Goal: Transaction & Acquisition: Purchase product/service

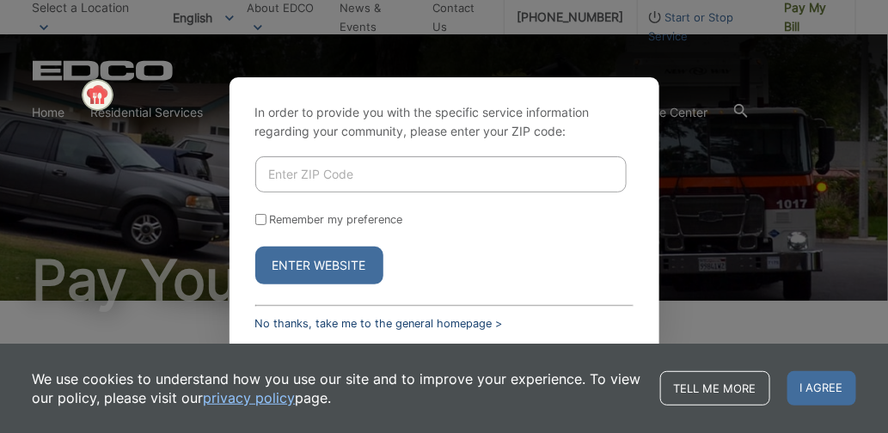
click at [382, 322] on link "No thanks, take me to the general homepage >" at bounding box center [379, 323] width 248 height 13
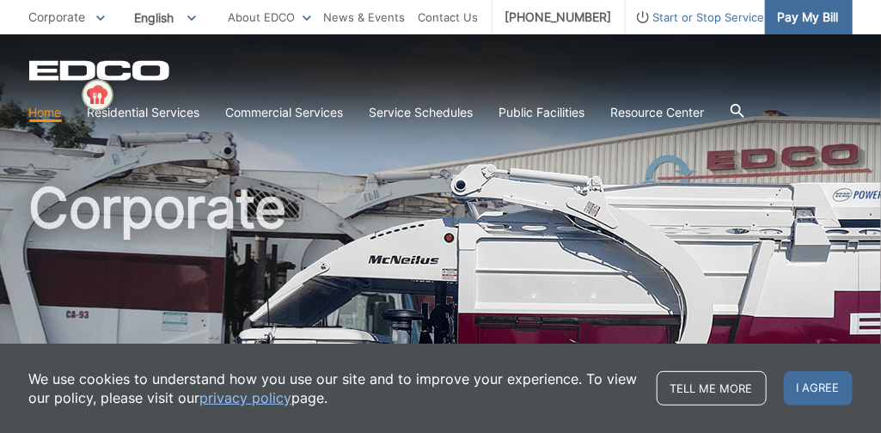
click at [816, 15] on span "Pay My Bill" at bounding box center [808, 17] width 61 height 19
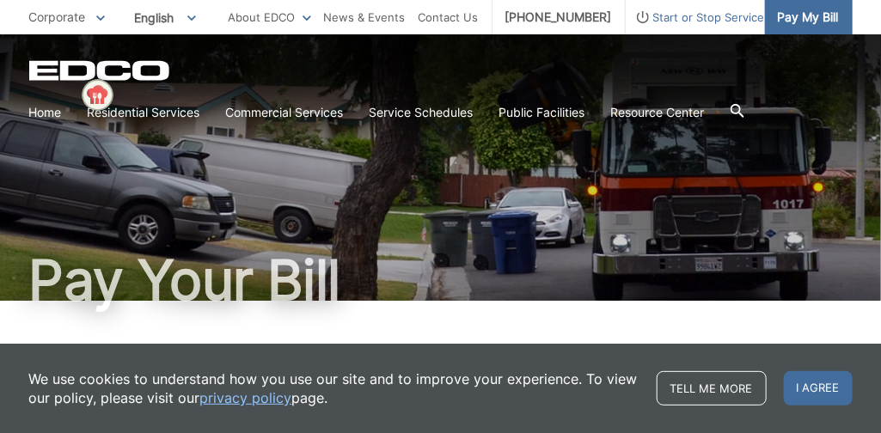
click at [801, 18] on span "Pay My Bill" at bounding box center [808, 17] width 61 height 19
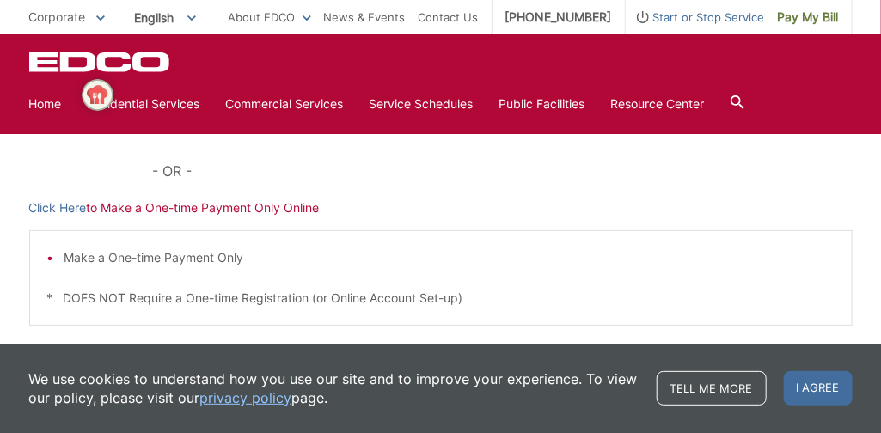
scroll to position [556, 0]
click at [78, 209] on link "Click Here" at bounding box center [58, 208] width 58 height 19
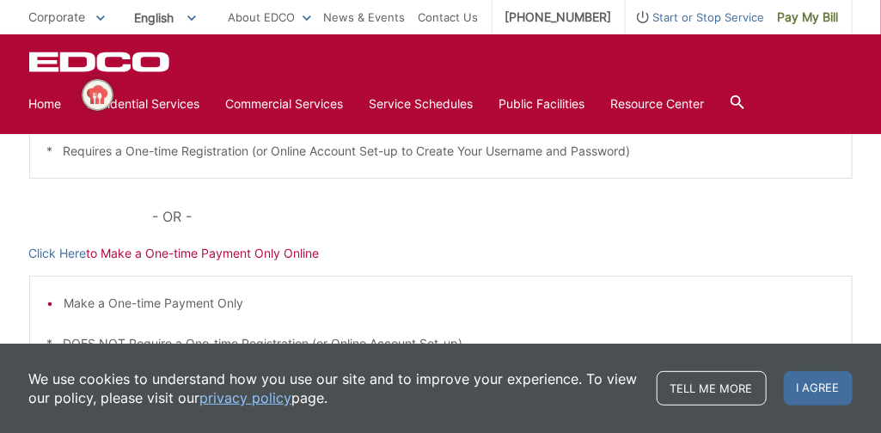
scroll to position [510, 0]
click at [55, 251] on link "Click Here" at bounding box center [58, 254] width 58 height 19
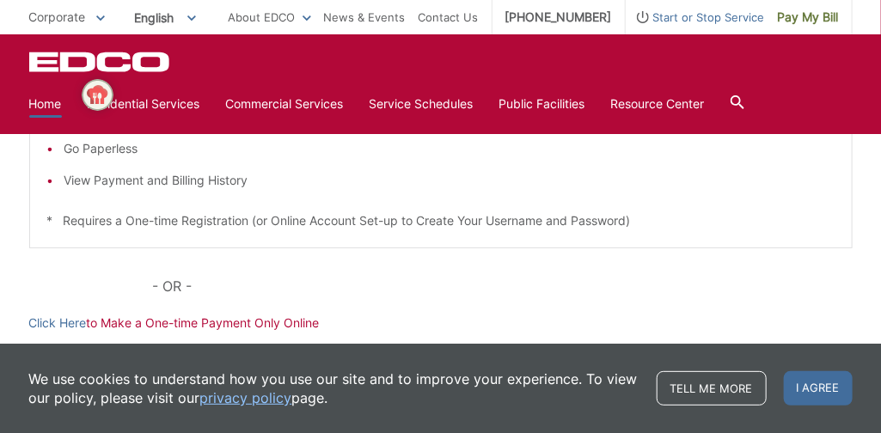
scroll to position [440, 0]
click at [46, 101] on link "Home" at bounding box center [45, 104] width 33 height 19
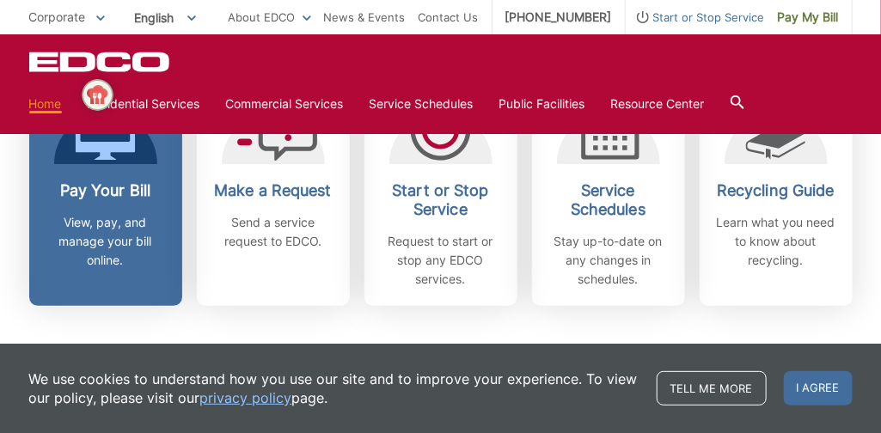
scroll to position [558, 0]
click at [117, 195] on h2 "Pay Your Bill" at bounding box center [105, 190] width 127 height 19
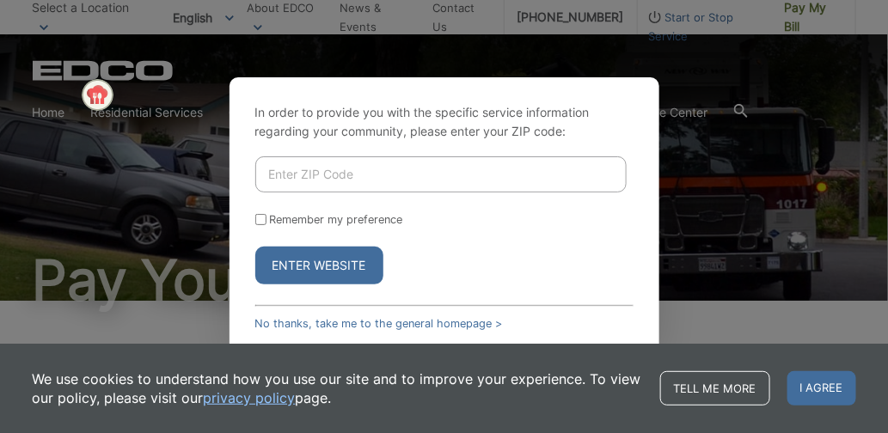
click at [321, 175] on input "Enter ZIP Code" at bounding box center [440, 174] width 371 height 36
click at [319, 175] on input "Enter ZIP Code" at bounding box center [440, 174] width 371 height 36
type input "91945"
click at [314, 267] on button "Enter Website" at bounding box center [319, 266] width 128 height 38
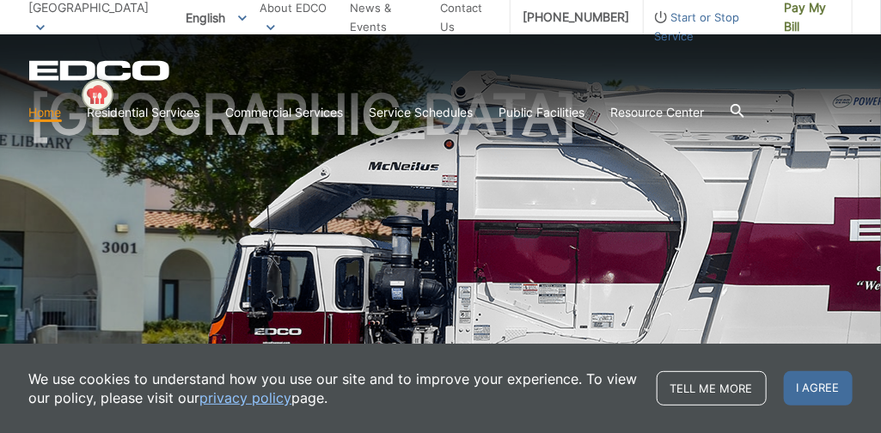
scroll to position [93, 0]
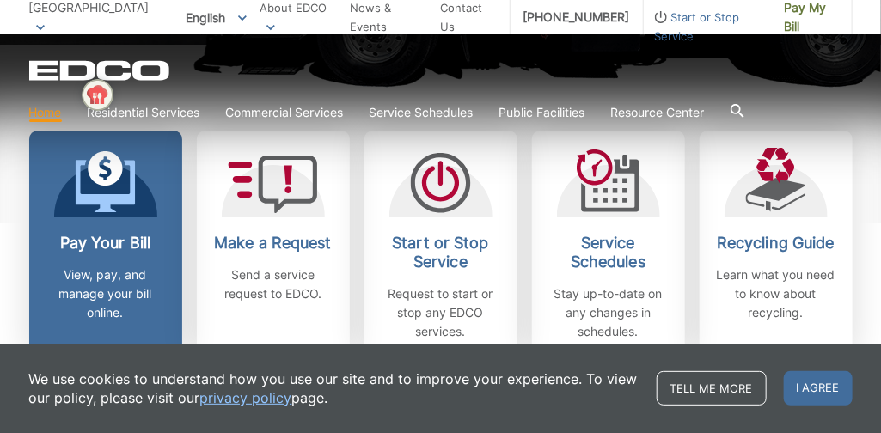
click at [119, 262] on div "Pay Your Bill View, pay, and manage your bill online." at bounding box center [105, 278] width 127 height 89
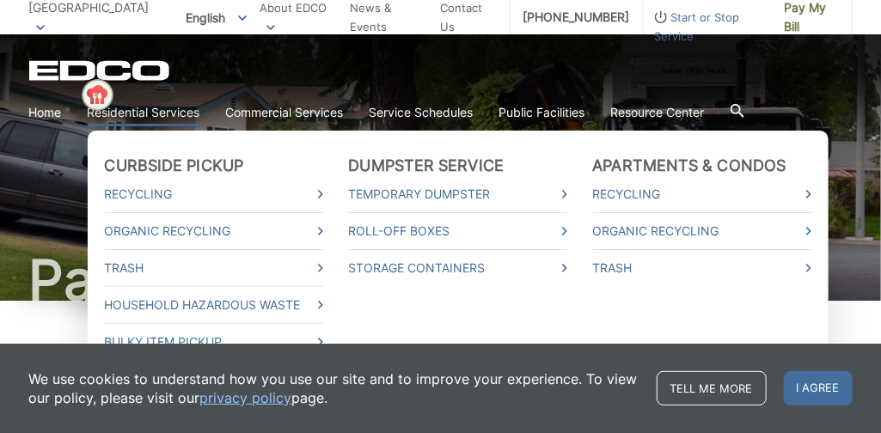
click at [139, 113] on link "Residential Services" at bounding box center [144, 112] width 113 height 19
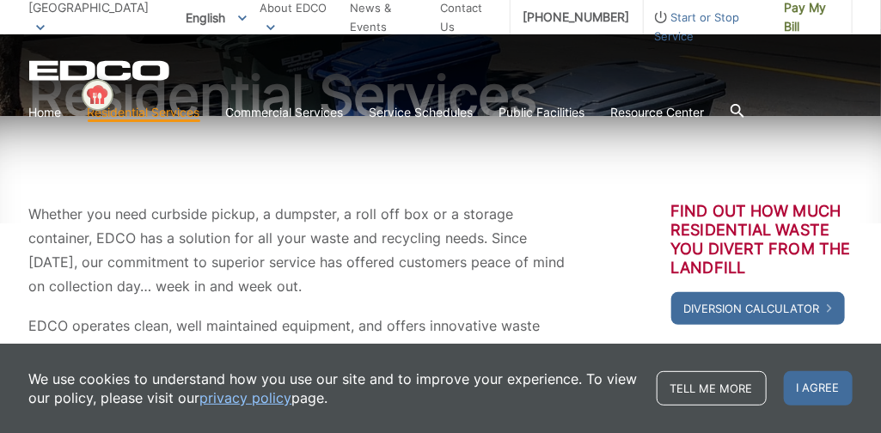
scroll to position [185, 0]
click at [712, 393] on link "Tell me more" at bounding box center [712, 388] width 110 height 34
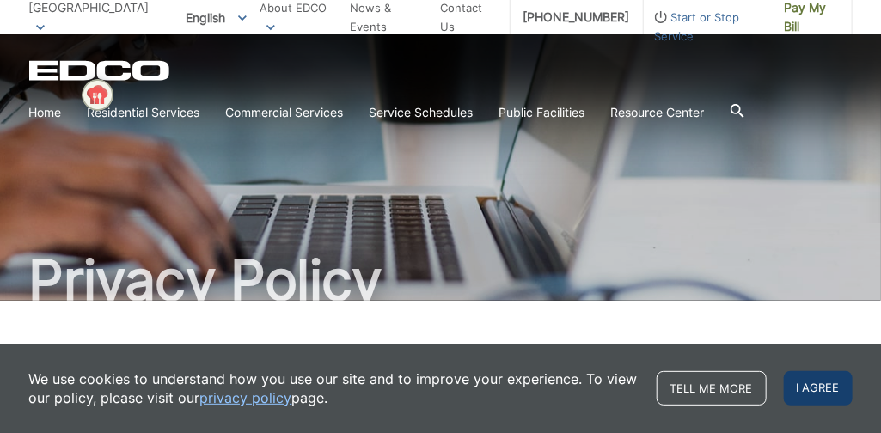
click at [822, 387] on span "I agree" at bounding box center [818, 388] width 69 height 34
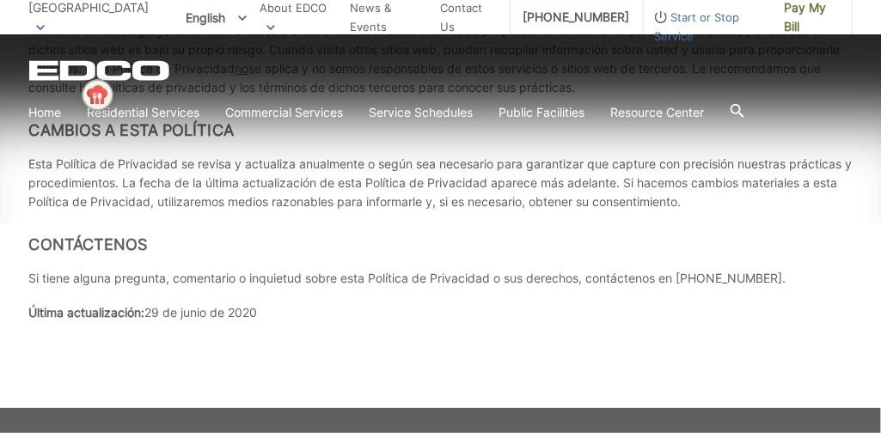
scroll to position [7283, 0]
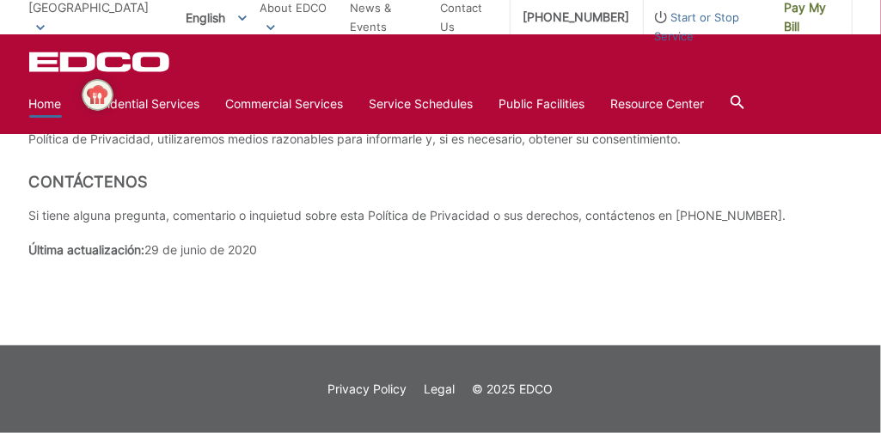
click at [53, 107] on link "Home" at bounding box center [45, 104] width 33 height 19
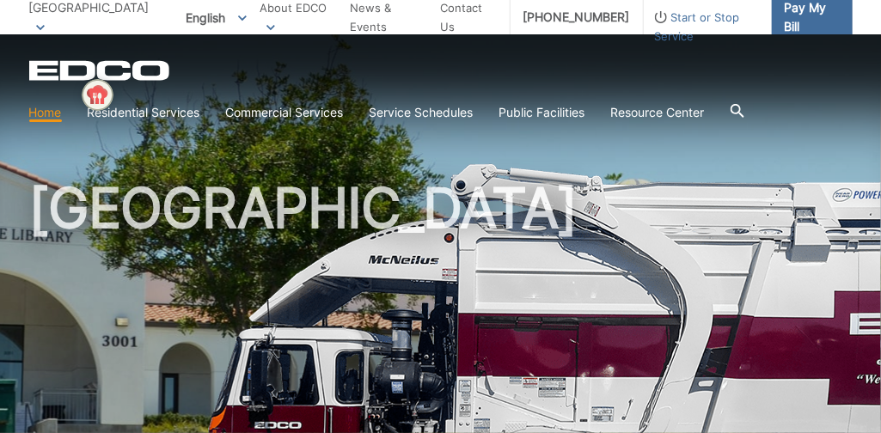
click at [804, 21] on span "Pay My Bill" at bounding box center [812, 17] width 54 height 38
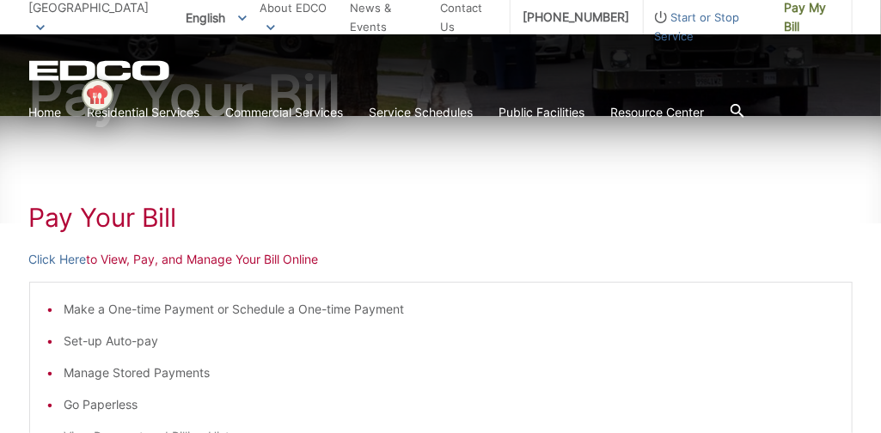
scroll to position [185, 0]
click at [48, 258] on link "Click Here" at bounding box center [58, 259] width 58 height 19
click at [77, 261] on link "Click Here" at bounding box center [58, 259] width 58 height 19
